Goal: Find specific page/section: Find specific page/section

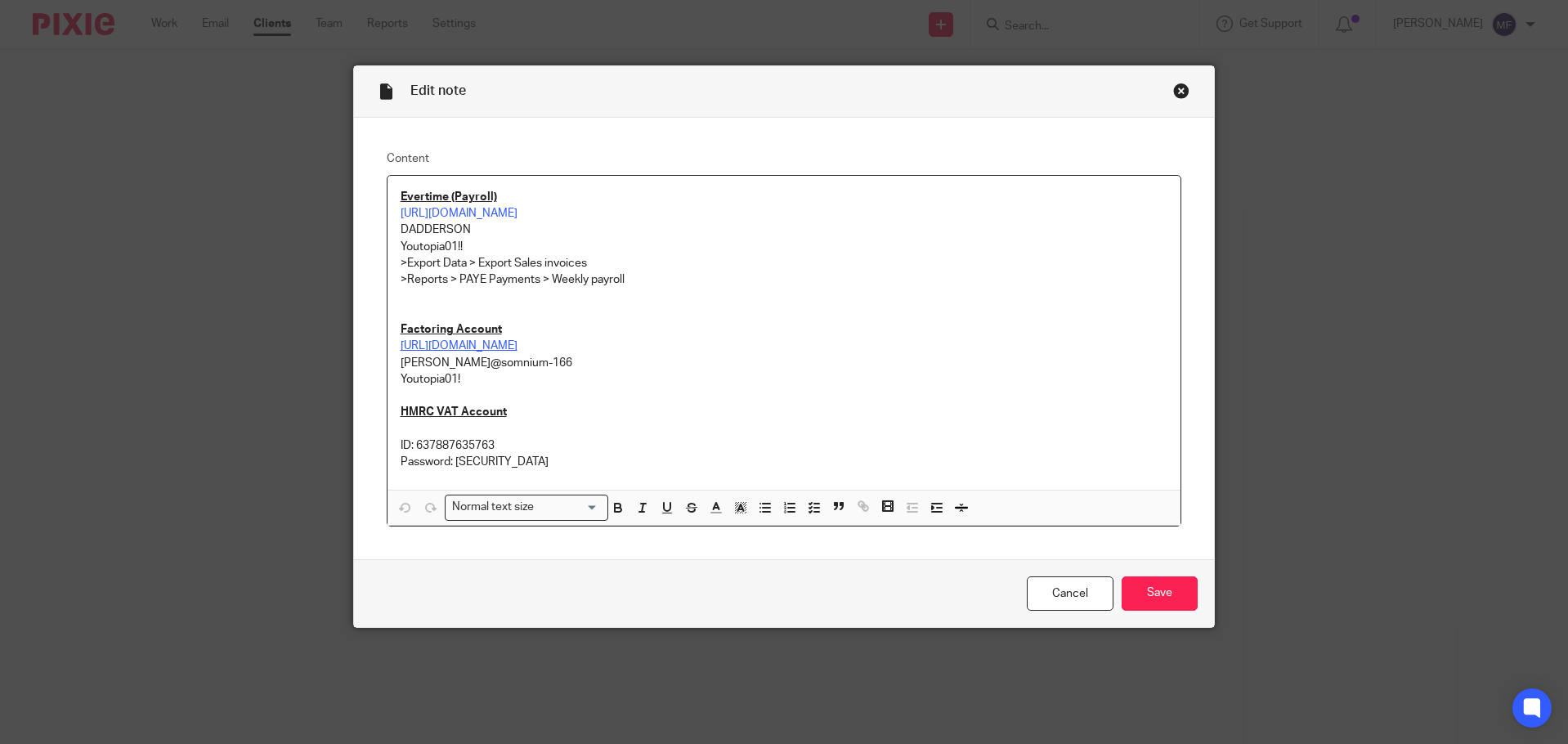
click at [1180, 86] on div "Close this dialog window" at bounding box center [1181, 91] width 16 height 16
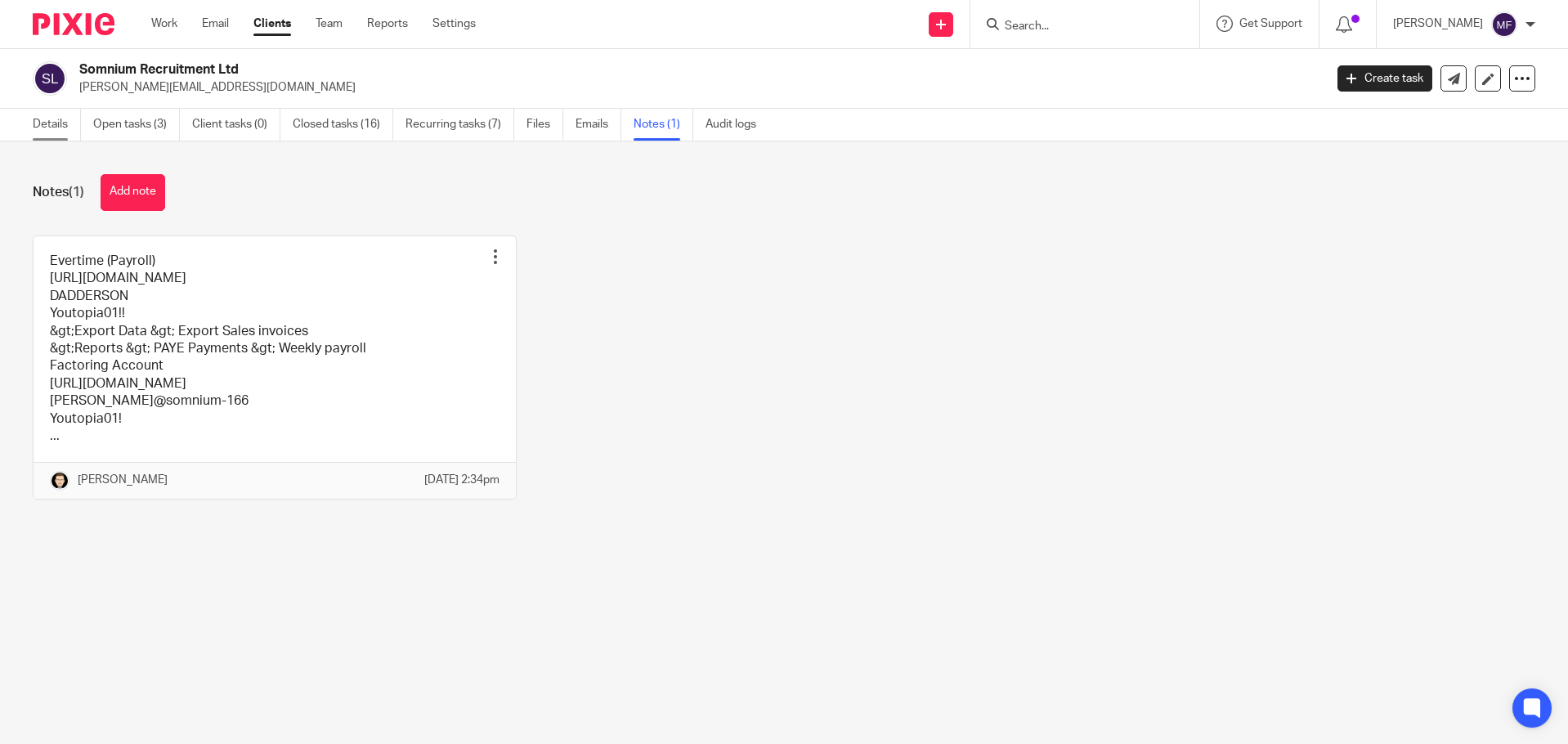
click at [63, 115] on link "Details" at bounding box center [57, 125] width 48 height 32
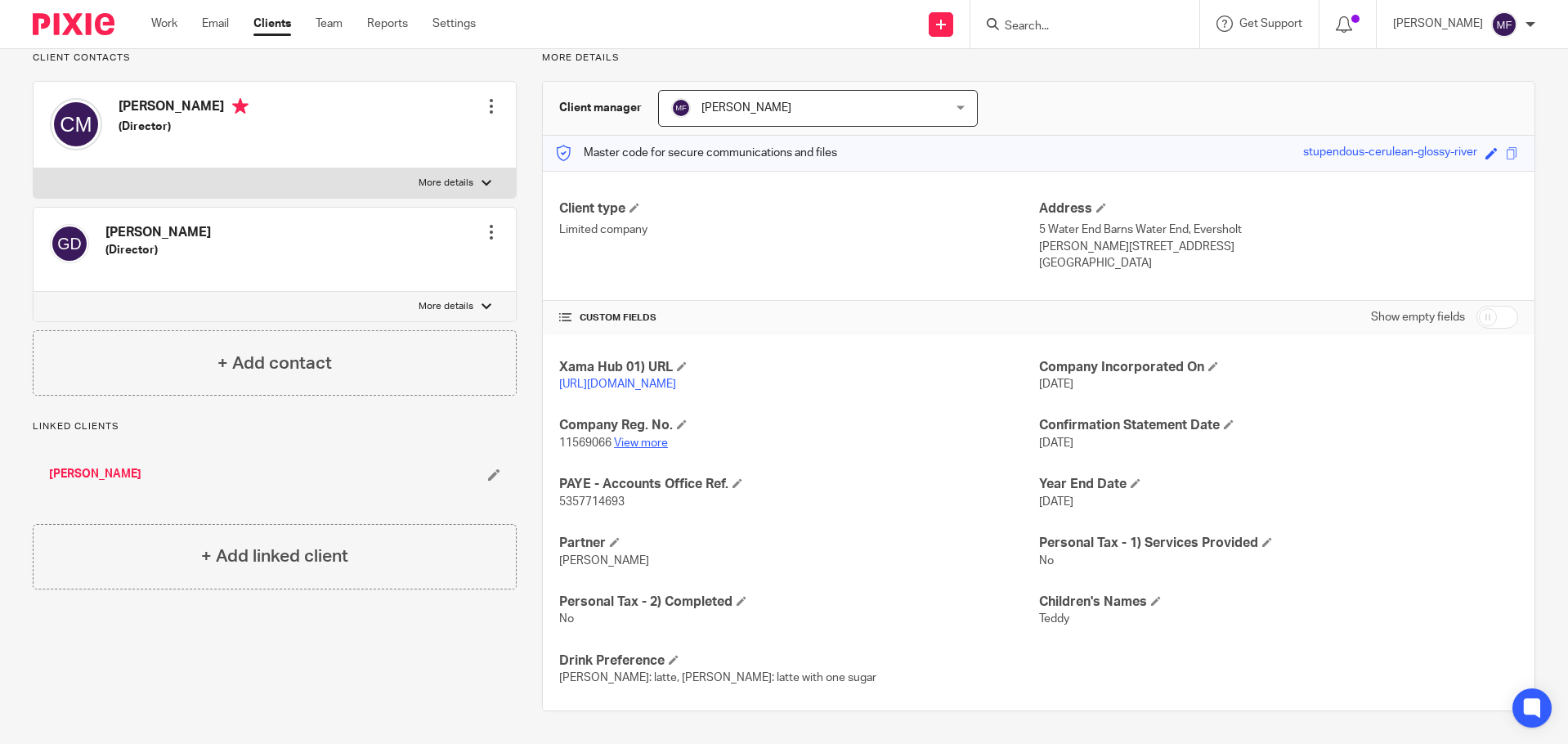
scroll to position [140, 0]
